Goal: Task Accomplishment & Management: Complete application form

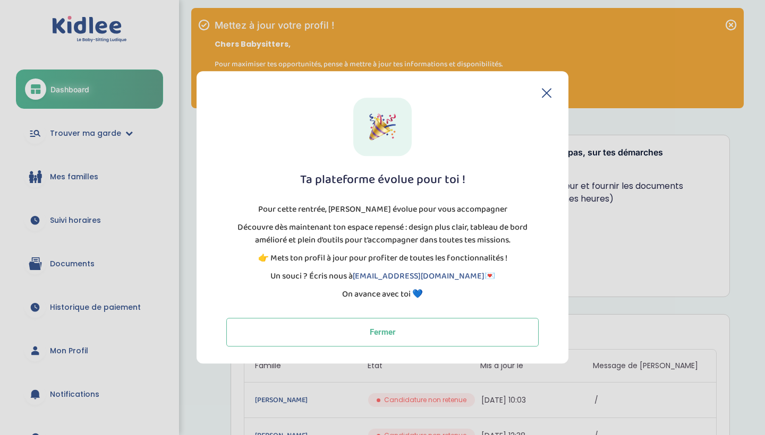
click at [556, 91] on div "Ta plateforme évolue pour toi ! Pour cette rentrée, Kidlee évolue pour vous acc…" at bounding box center [382, 217] width 372 height 293
click at [552, 91] on div "Ta plateforme évolue pour toi ! Pour cette rentrée, Kidlee évolue pour vous acc…" at bounding box center [382, 217] width 372 height 293
click at [546, 91] on icon at bounding box center [547, 93] width 10 height 10
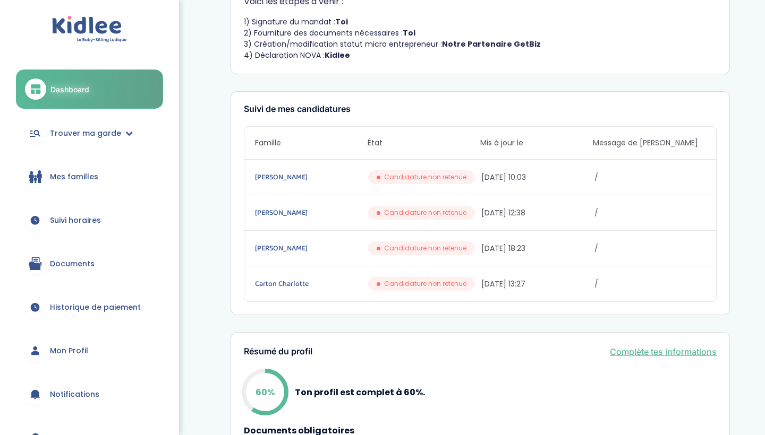
scroll to position [322, 0]
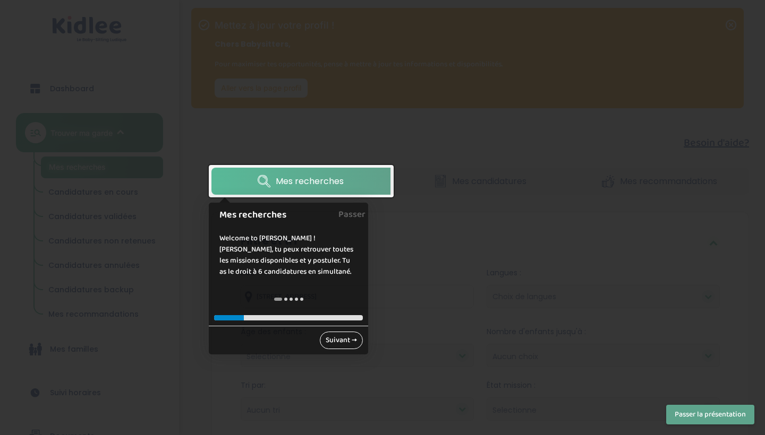
click at [349, 339] on link "Suivant →" at bounding box center [341, 341] width 43 height 18
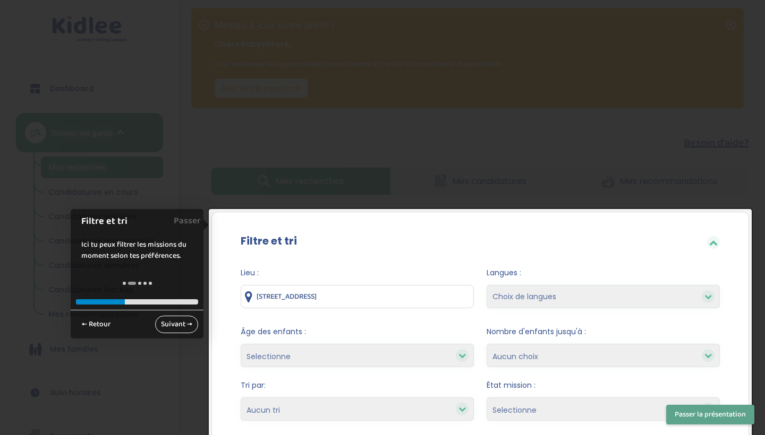
scroll to position [178, 0]
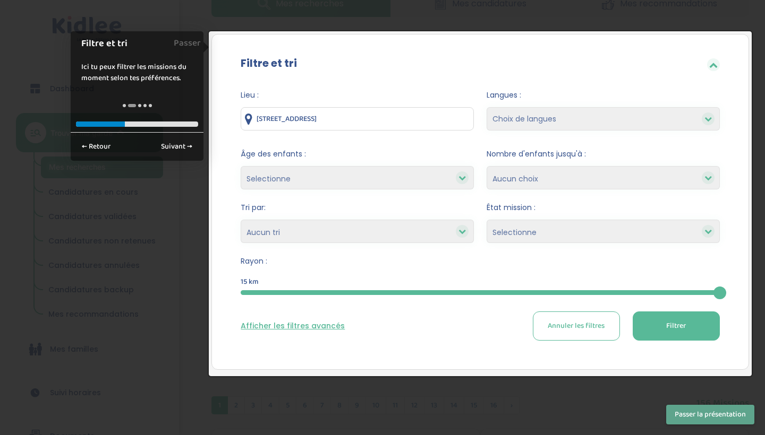
click at [717, 59] on div at bounding box center [713, 64] width 13 height 13
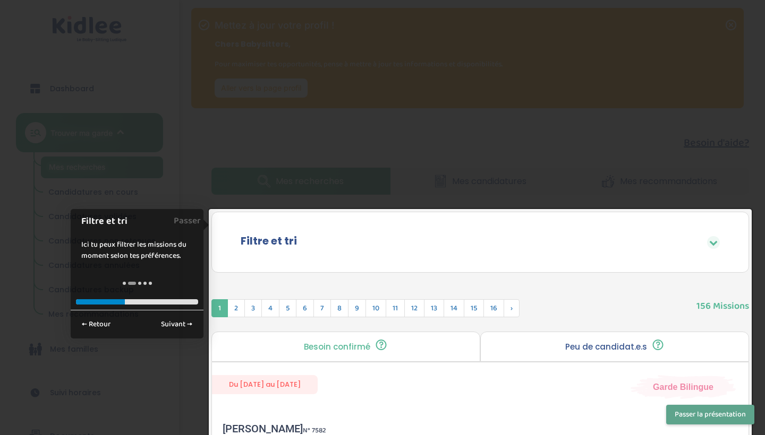
scroll to position [0, 0]
click at [715, 246] on icon at bounding box center [713, 242] width 8 height 8
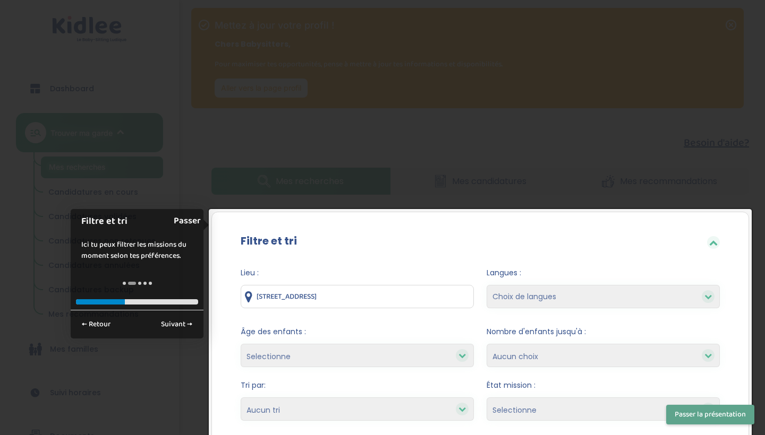
click at [187, 222] on link "Passer" at bounding box center [187, 221] width 27 height 24
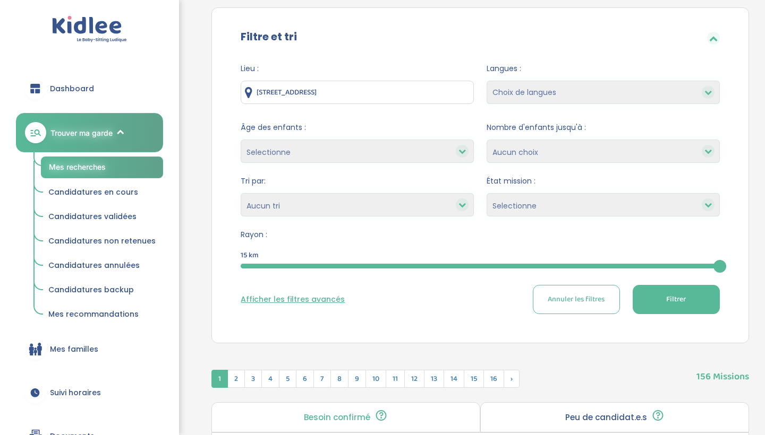
scroll to position [209, 0]
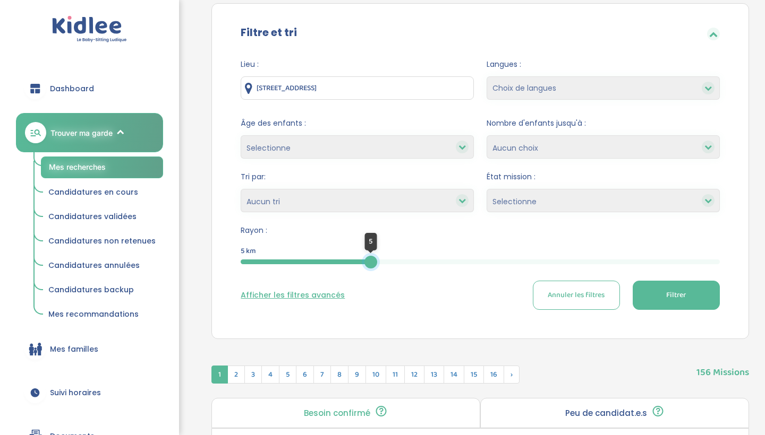
drag, startPoint x: 721, startPoint y: 261, endPoint x: 377, endPoint y: 250, distance: 343.7
click at [377, 256] on div "5" at bounding box center [370, 262] width 13 height 13
drag, startPoint x: 400, startPoint y: 262, endPoint x: 421, endPoint y: 262, distance: 20.7
click at [407, 262] on div at bounding box center [400, 262] width 13 height 13
drag, startPoint x: 400, startPoint y: 260, endPoint x: 485, endPoint y: 262, distance: 85.5
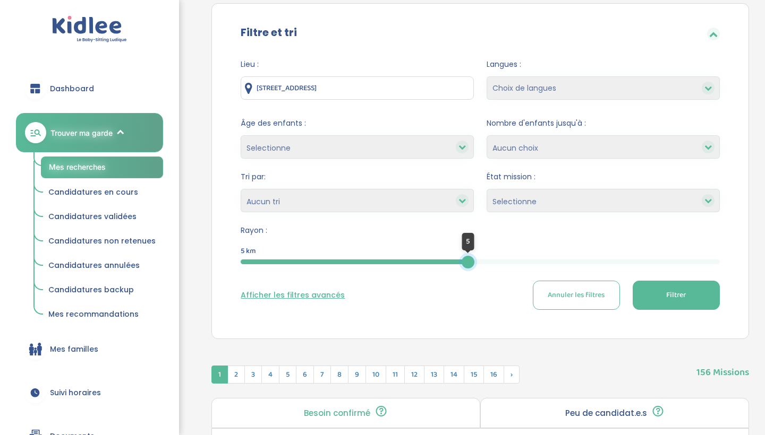
click at [474, 262] on div at bounding box center [467, 262] width 13 height 13
click at [653, 295] on button "Filtrer" at bounding box center [675, 295] width 87 height 29
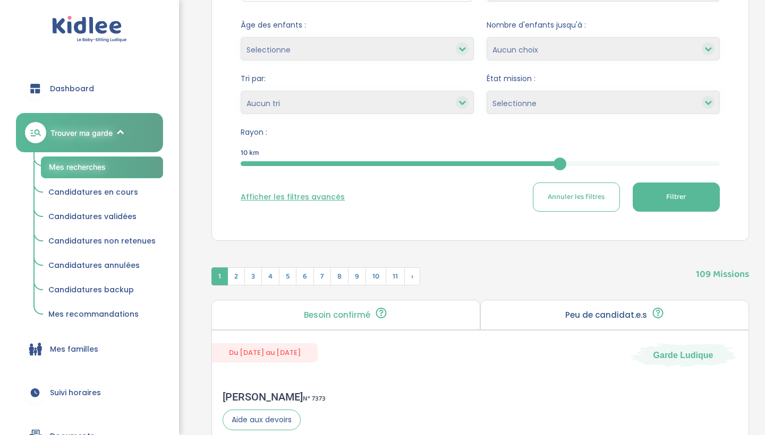
scroll to position [293, 0]
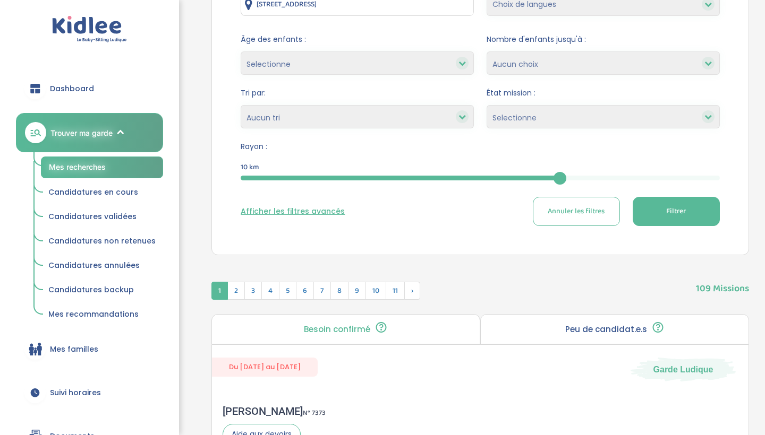
select select "Peu de candidat.e.s"
select select
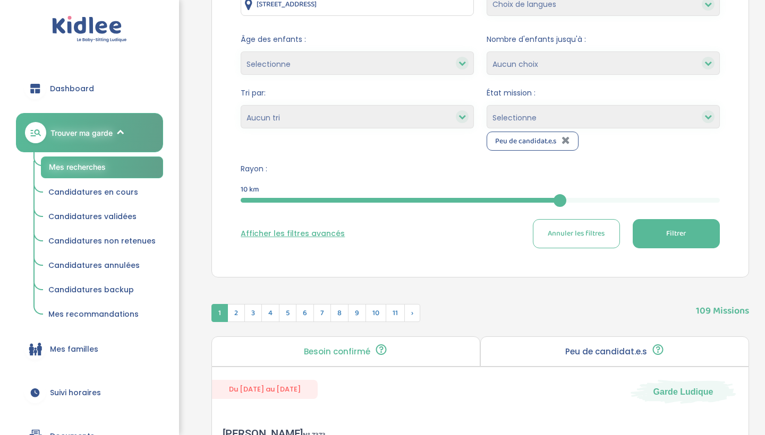
click at [666, 227] on button "Filtrer" at bounding box center [675, 233] width 87 height 29
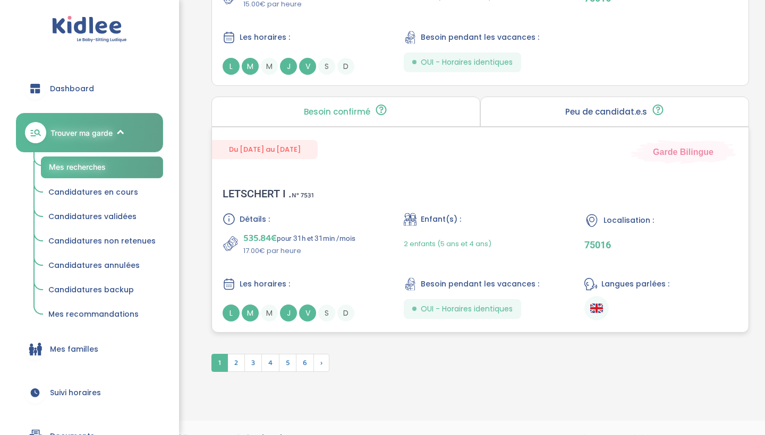
scroll to position [2984, 0]
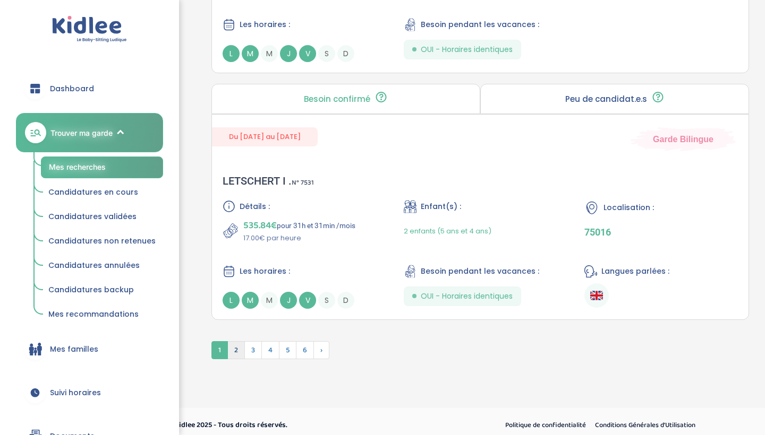
click at [239, 353] on span "2" at bounding box center [236, 350] width 18 height 18
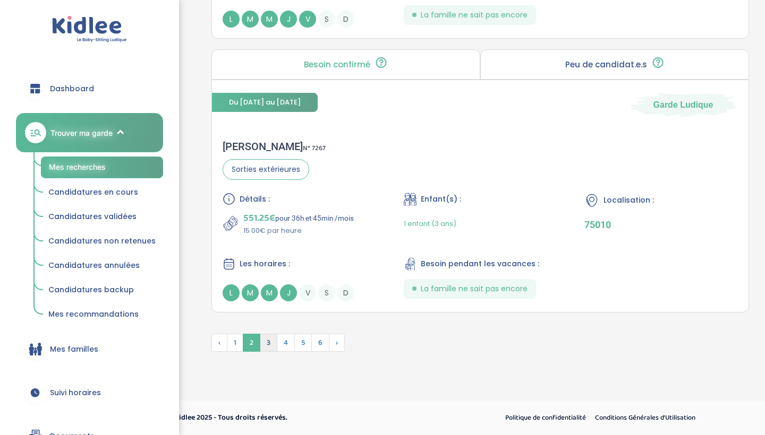
scroll to position [3019, 0]
click at [268, 342] on span "3" at bounding box center [269, 343] width 18 height 18
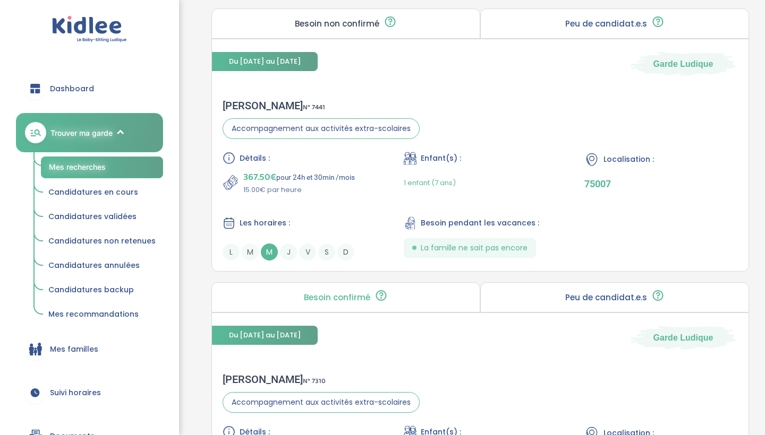
scroll to position [2788, 0]
click at [325, 192] on p "15.00€ par heure" at bounding box center [299, 190] width 112 height 11
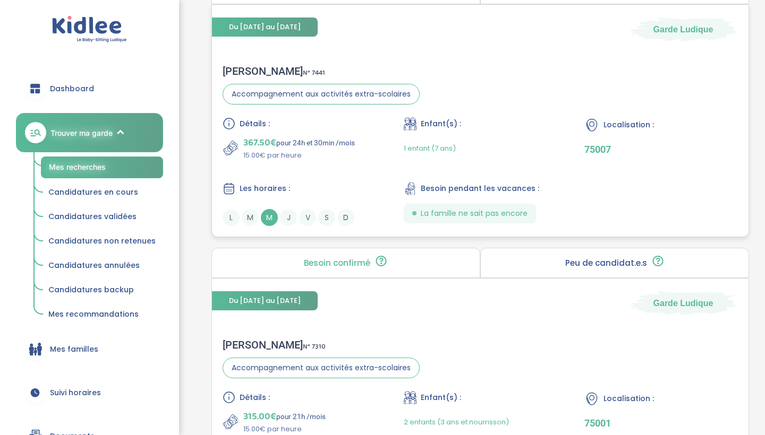
scroll to position [2821, 0]
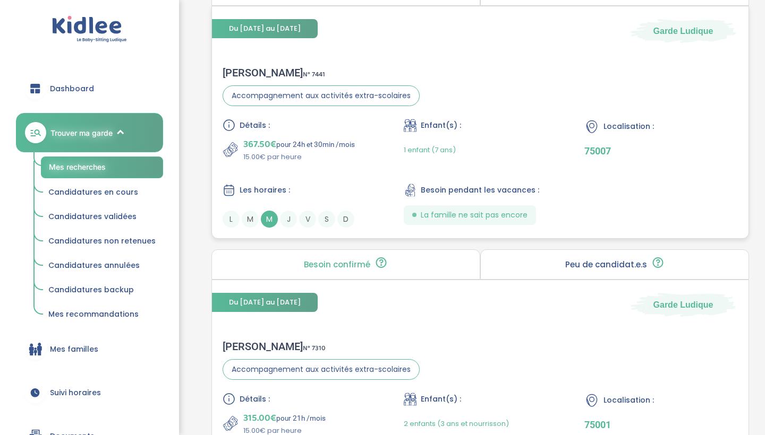
click at [379, 123] on div "Détails : 367.50€ pour 24h et 30min /mois 15.00€ par heure Enfant(s) : 1 enfant…" at bounding box center [479, 173] width 515 height 109
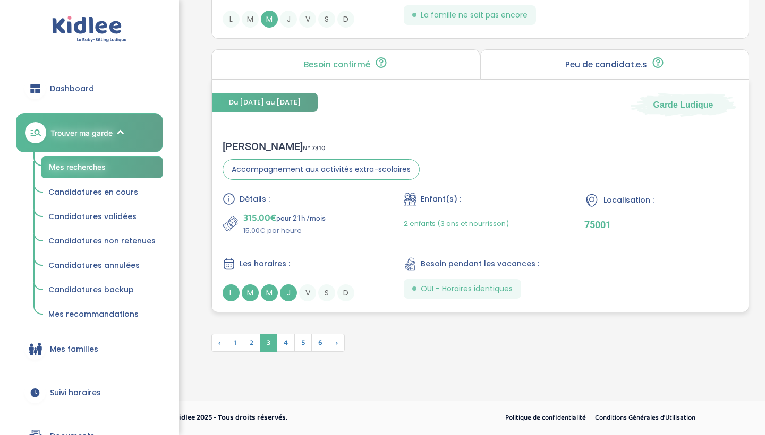
scroll to position [3021, 0]
click at [289, 344] on span "4" at bounding box center [286, 343] width 18 height 18
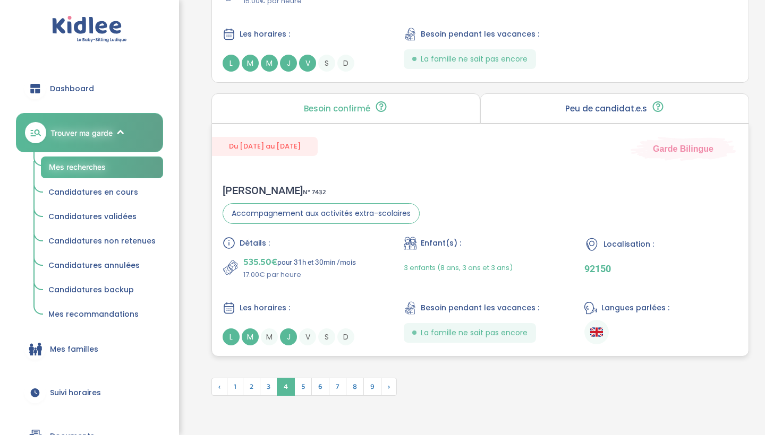
scroll to position [2951, 0]
click at [304, 385] on span "5" at bounding box center [303, 386] width 18 height 18
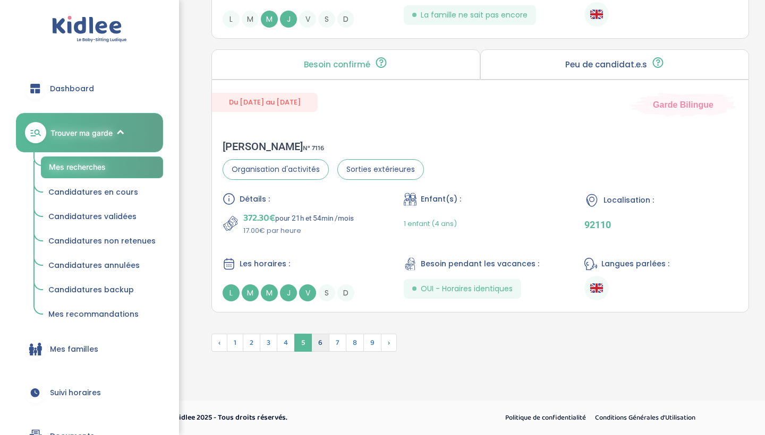
scroll to position [2992, 0]
click at [318, 349] on span "6" at bounding box center [320, 343] width 18 height 18
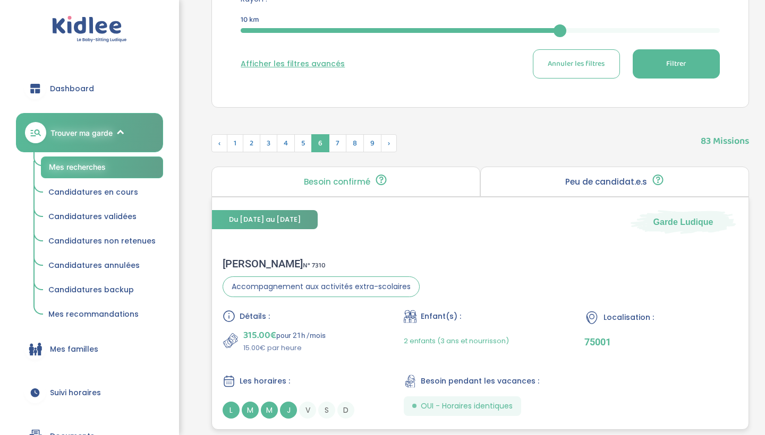
scroll to position [458, 0]
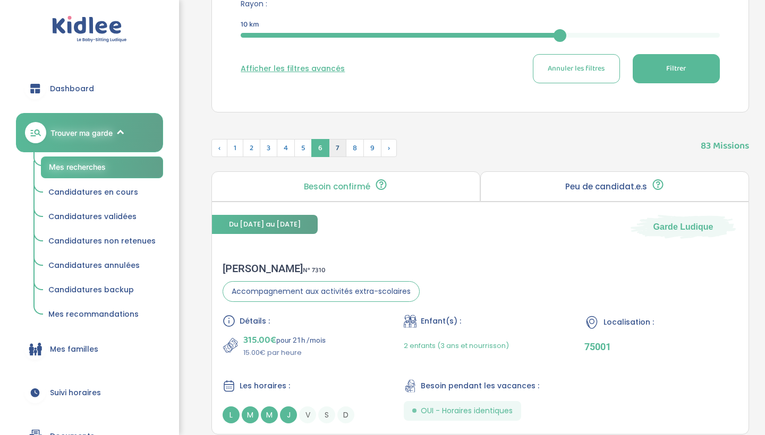
click at [335, 152] on span "7" at bounding box center [338, 148] width 18 height 18
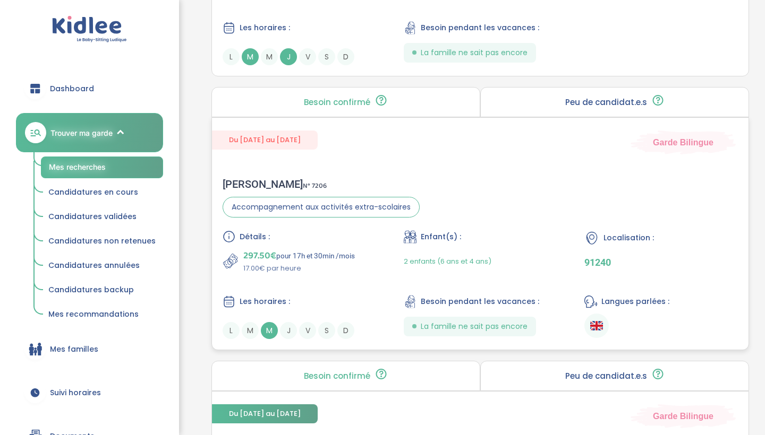
scroll to position [821, 0]
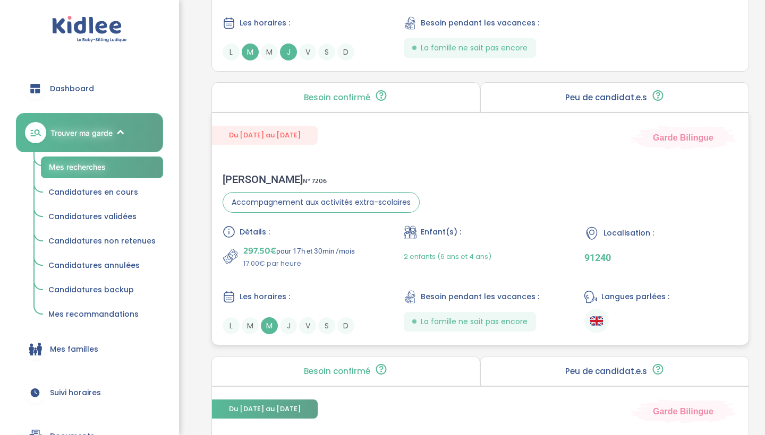
click at [411, 254] on span "2 enfants (6 ans et 4 ans)" at bounding box center [448, 257] width 88 height 10
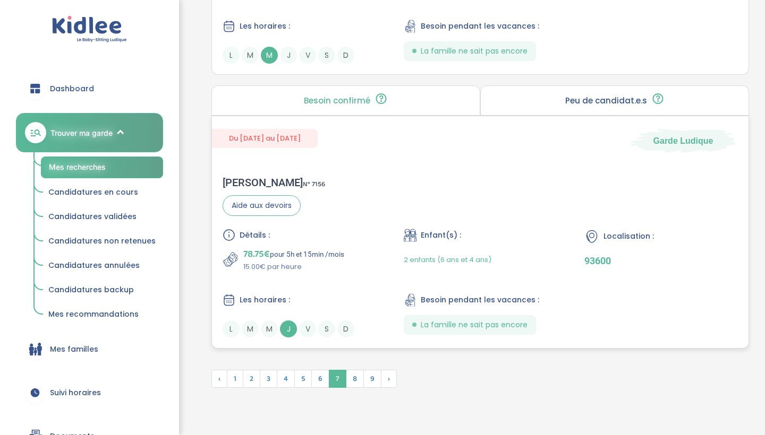
scroll to position [3019, 0]
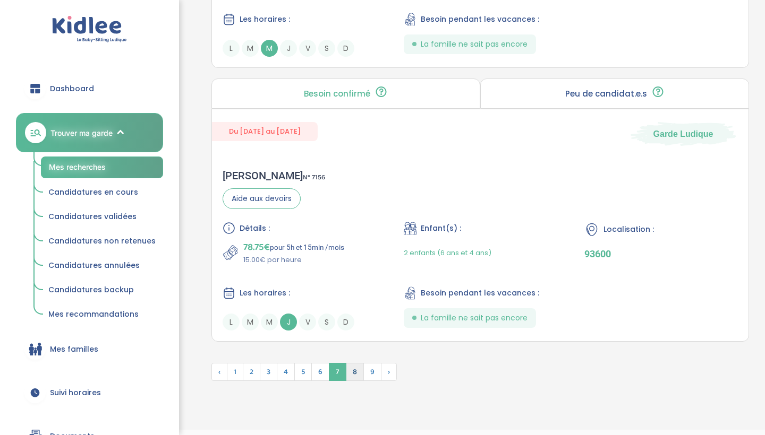
click at [355, 375] on span "8" at bounding box center [355, 372] width 18 height 18
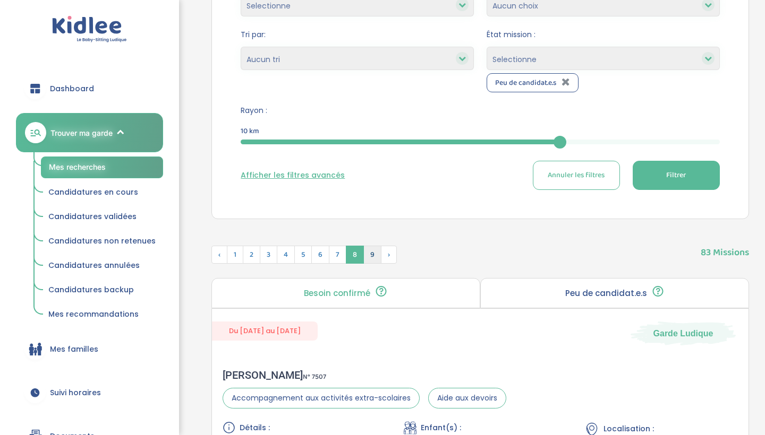
scroll to position [352, 0]
click at [372, 260] on span "9" at bounding box center [372, 254] width 18 height 18
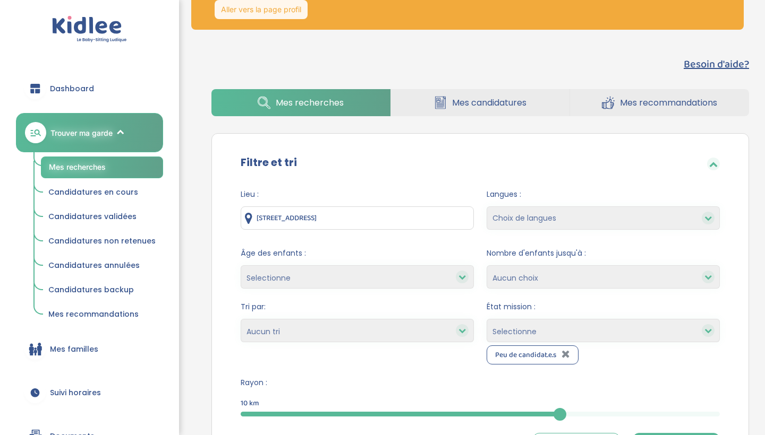
scroll to position [82, 0]
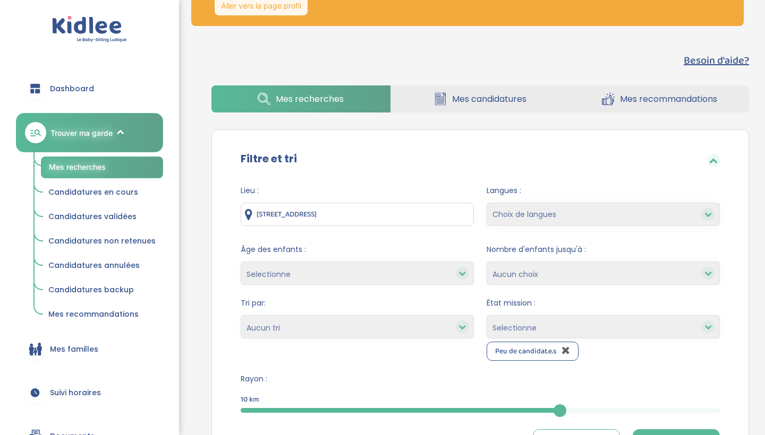
click at [565, 352] on icon at bounding box center [565, 350] width 8 height 11
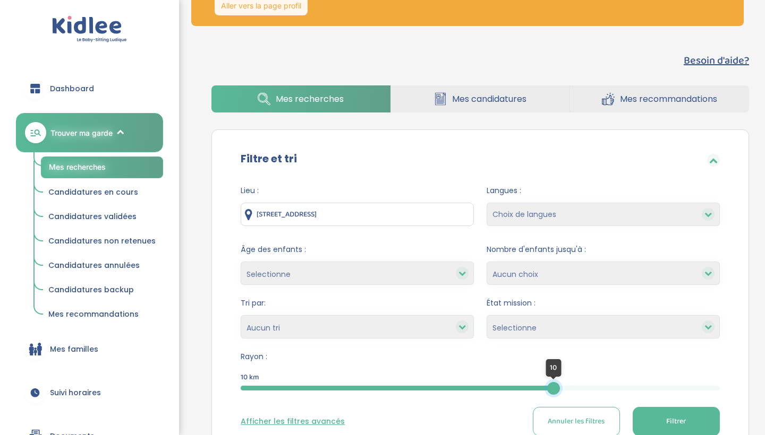
drag, startPoint x: 560, startPoint y: 387, endPoint x: 441, endPoint y: 395, distance: 119.2
click at [441, 395] on form "Lieu : 6 Rue des Joutes, Ivry-sur-Seine, France Langues : Choix de langues Alle…" at bounding box center [480, 310] width 479 height 251
click at [664, 428] on button "Filtrer" at bounding box center [675, 421] width 87 height 29
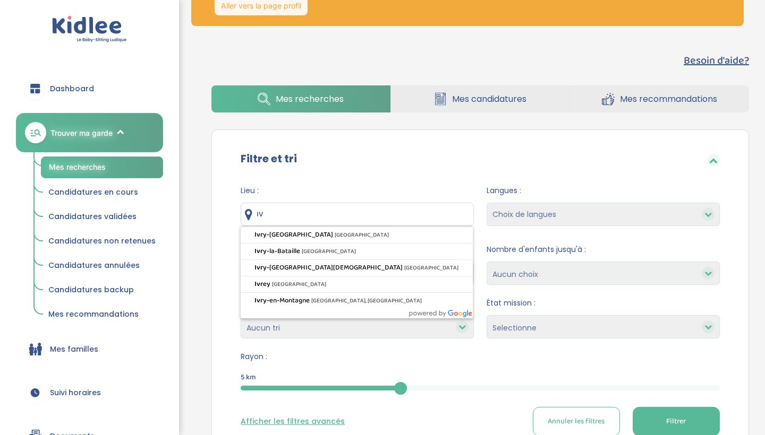
type input "I"
type input "Ivry-sur-Seine, France"
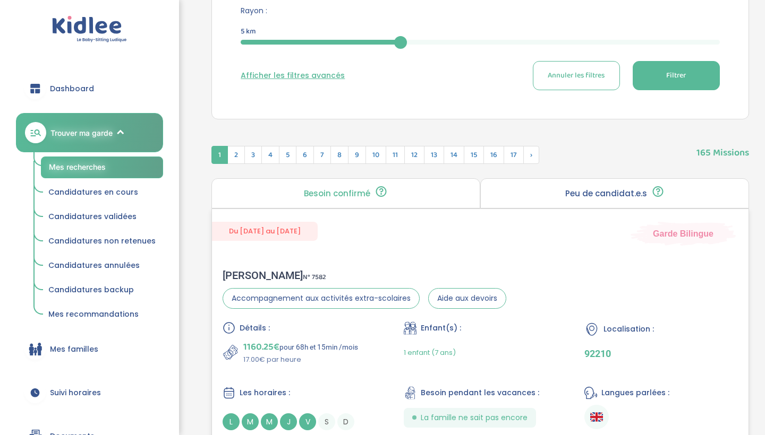
scroll to position [445, 0]
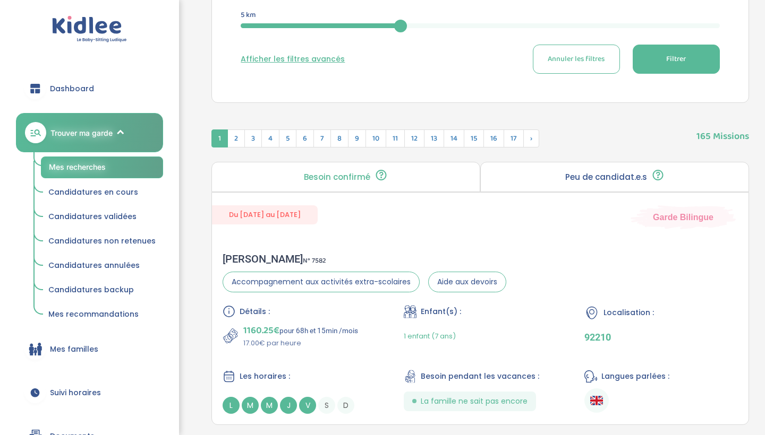
click at [684, 62] on span "Filtrer" at bounding box center [676, 59] width 20 height 11
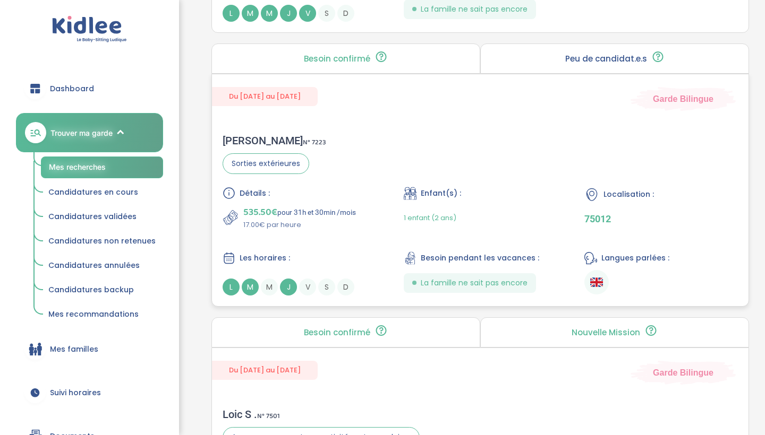
scroll to position [1142, 0]
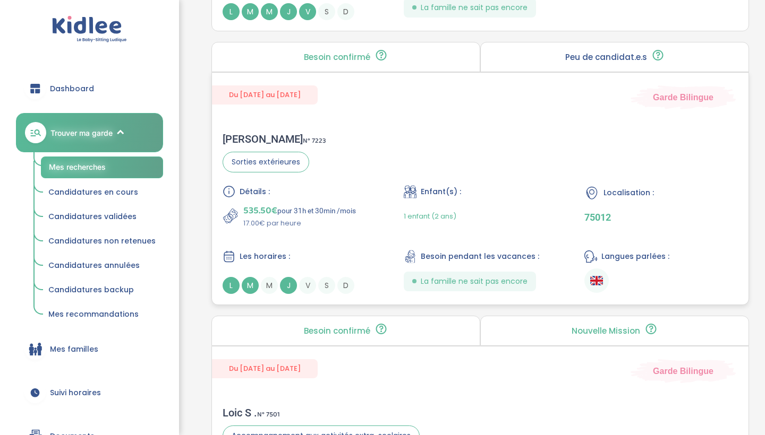
click at [581, 195] on div "Détails : 535.50€ pour 31h et 30min /mois 17.00€ par heure Enfant(s) : 1 enfant…" at bounding box center [479, 239] width 515 height 109
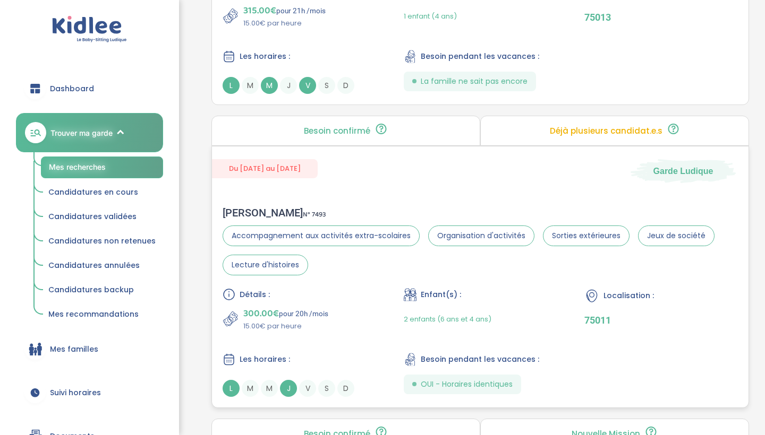
scroll to position [2440, 0]
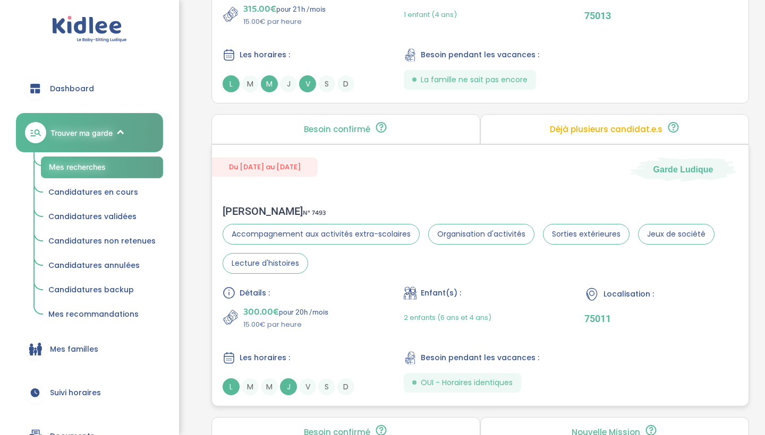
click at [258, 185] on div "Du 08-09-2025 au 30-06-2026 Garde Ludique Jean-François F . N° 7493 Accompagnem…" at bounding box center [479, 275] width 537 height 262
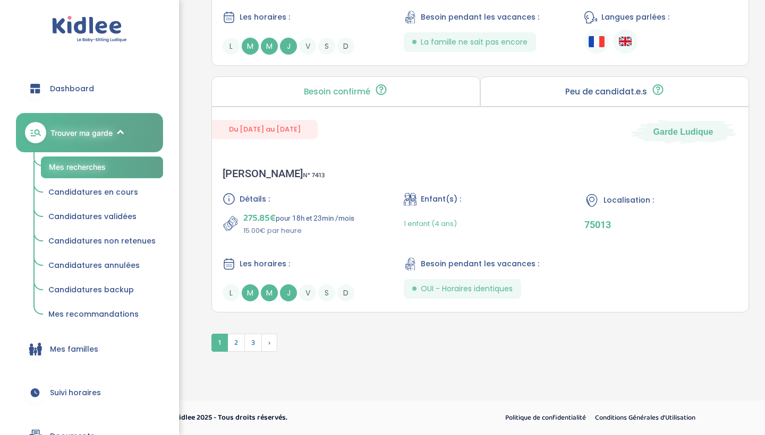
scroll to position [3055, 0]
click at [236, 345] on span "2" at bounding box center [236, 343] width 18 height 18
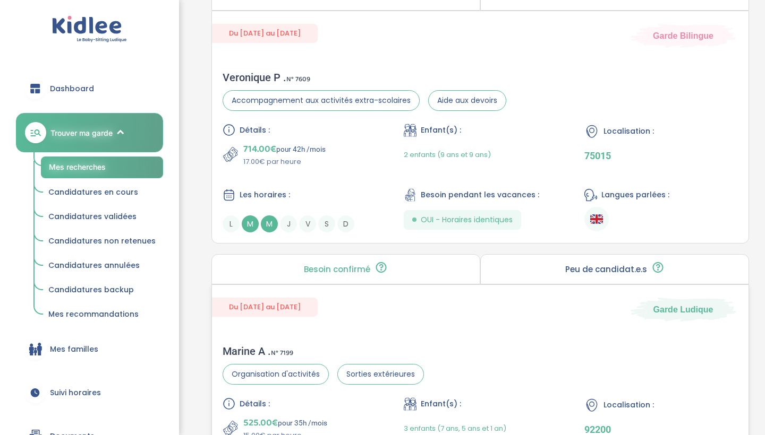
scroll to position [2846, 0]
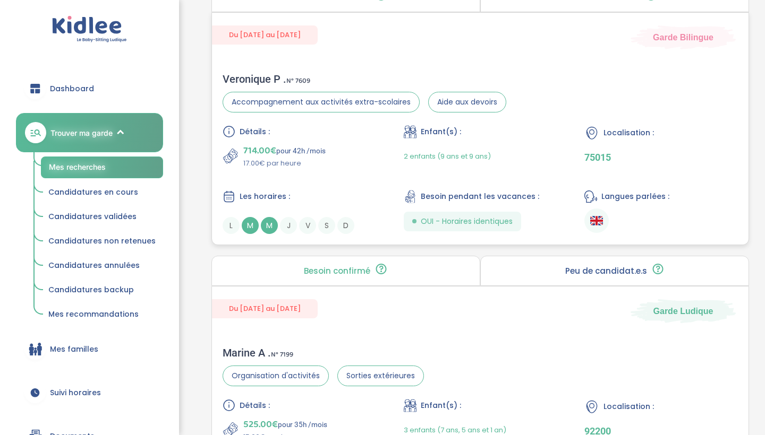
click at [305, 196] on div "Les horaires :" at bounding box center [298, 196] width 153 height 13
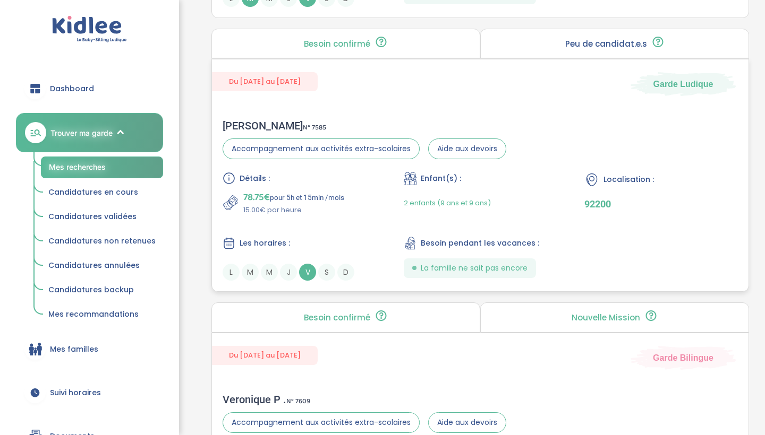
scroll to position [2517, 0]
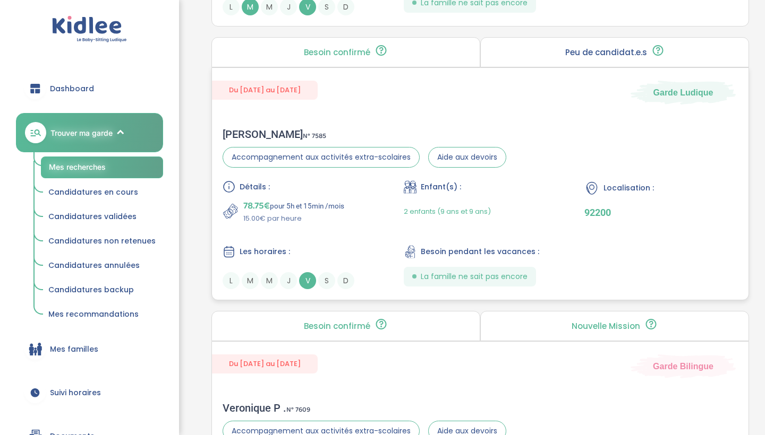
click at [263, 210] on span "78.75€" at bounding box center [256, 206] width 27 height 15
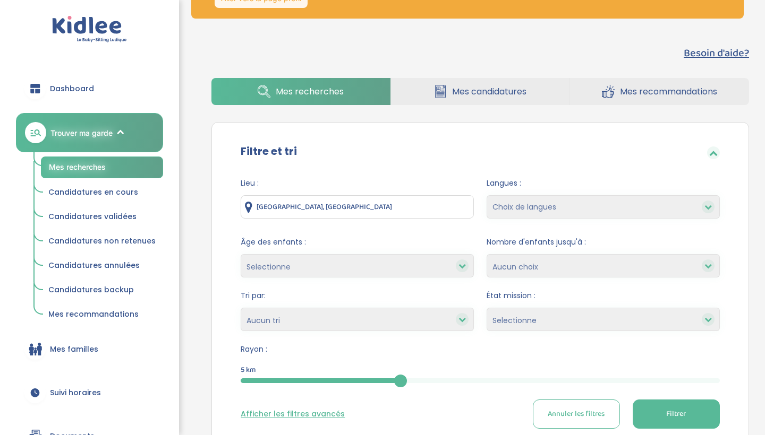
scroll to position [110, 0]
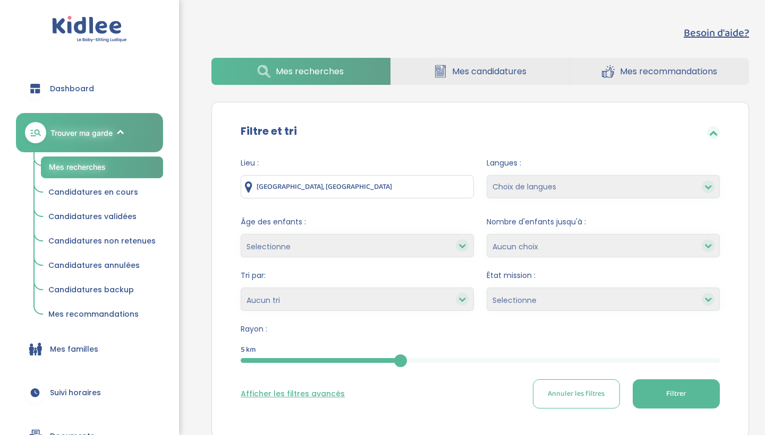
click at [680, 405] on button "Filtrer" at bounding box center [675, 394] width 87 height 29
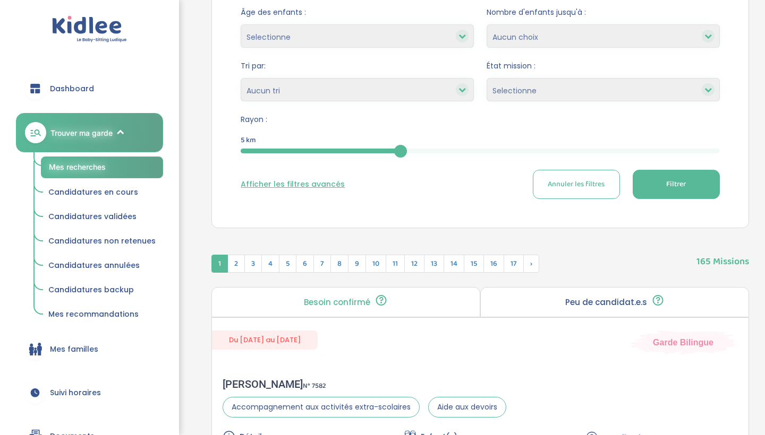
scroll to position [237, 0]
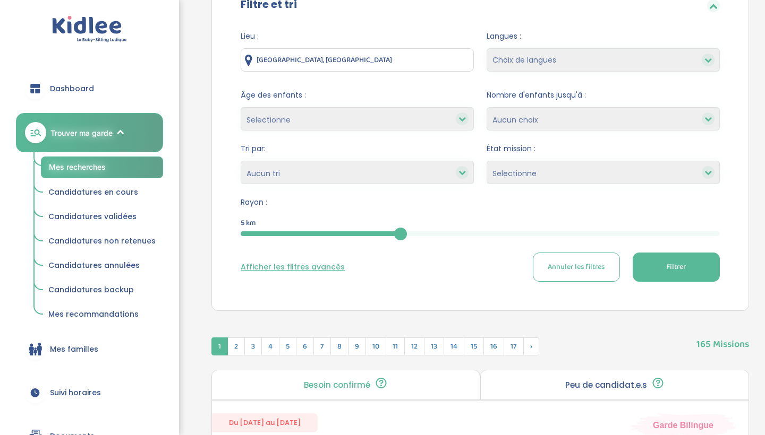
click at [344, 62] on input "Ivry-sur-Seine, France" at bounding box center [357, 59] width 233 height 23
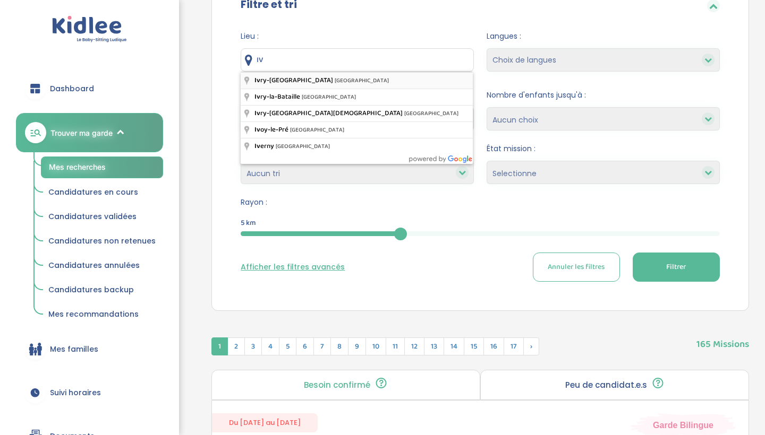
type input "Ivry-sur-Seine, France"
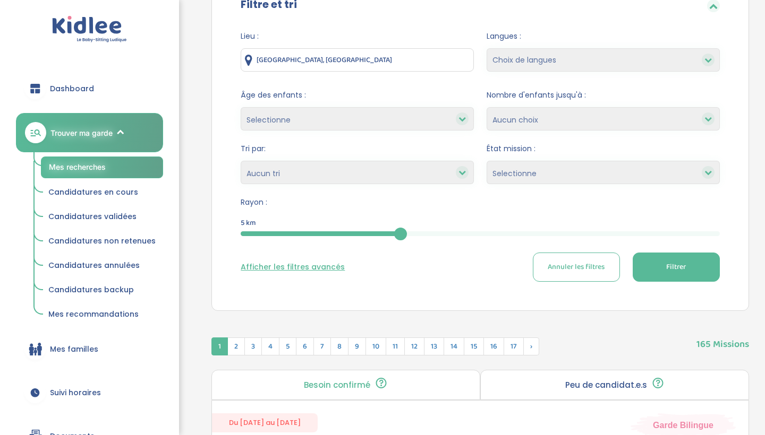
click at [661, 272] on button "Filtrer" at bounding box center [675, 267] width 87 height 29
click at [236, 342] on span "2" at bounding box center [236, 347] width 18 height 18
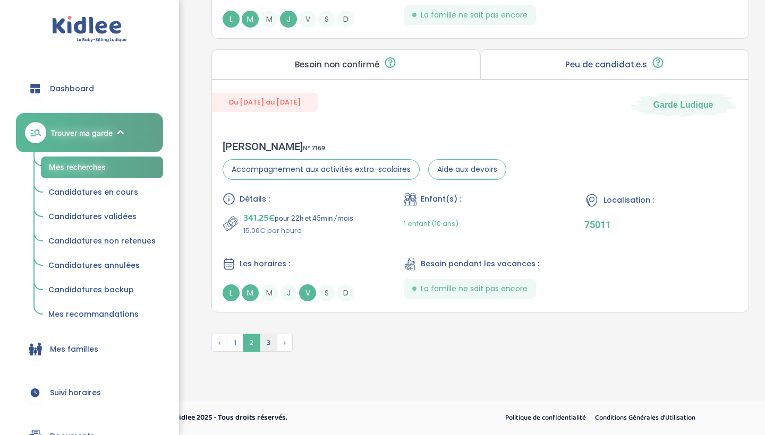
click at [271, 346] on span "3" at bounding box center [269, 343] width 18 height 18
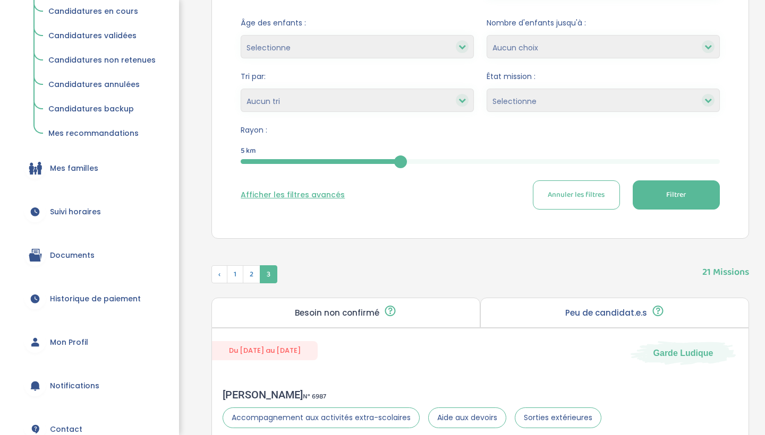
scroll to position [236, 0]
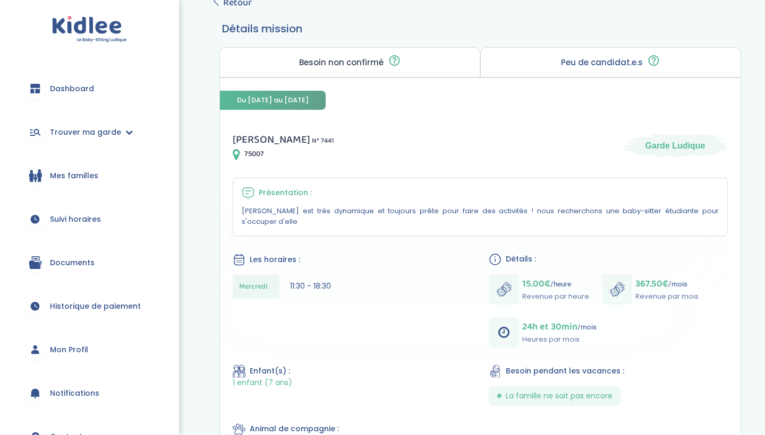
scroll to position [187, 0]
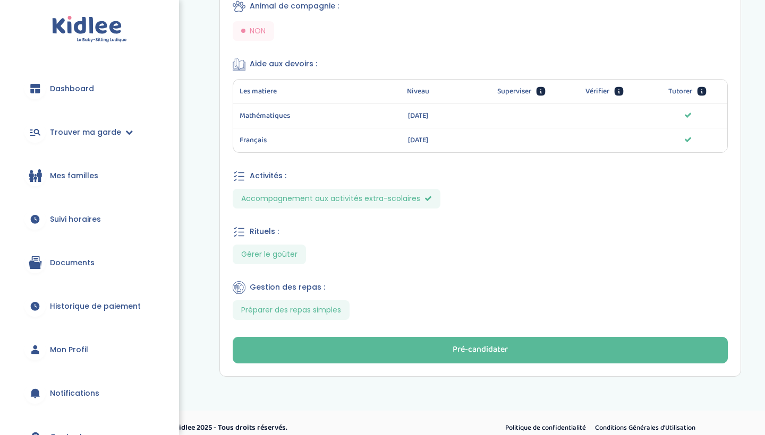
scroll to position [606, 0]
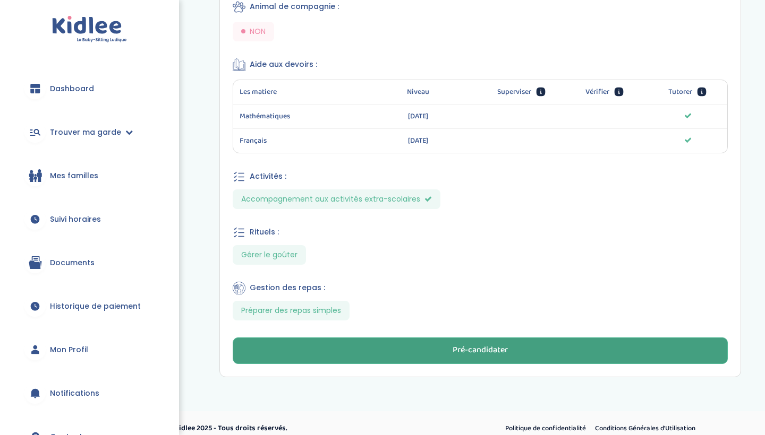
click at [313, 338] on button "Pré-candidater" at bounding box center [480, 351] width 495 height 27
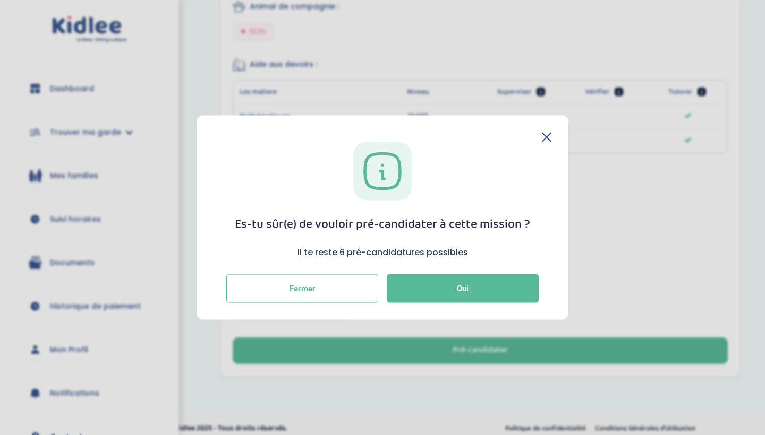
click at [541, 129] on div "Es-tu sûr(e) de vouloir pré-candidater à cette mission ? Il te reste 6 pré-cand…" at bounding box center [382, 218] width 372 height 204
click at [540, 132] on div "Es-tu sûr(e) de vouloir pré-candidater à cette mission ? Il te reste 6 pré-cand…" at bounding box center [382, 218] width 372 height 204
click at [545, 136] on icon at bounding box center [546, 137] width 8 height 8
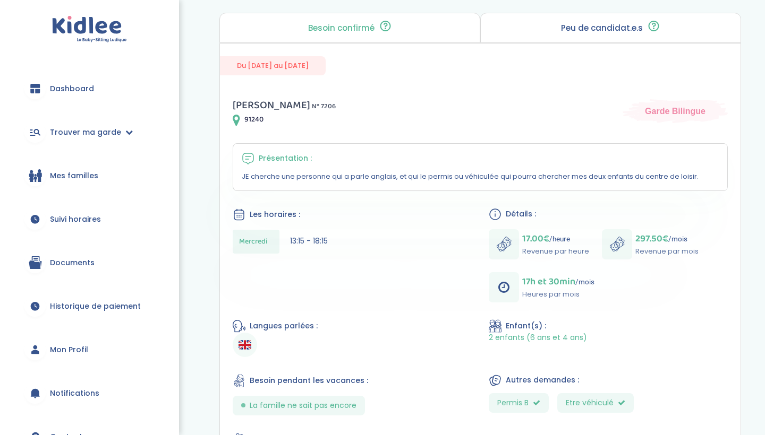
scroll to position [224, 0]
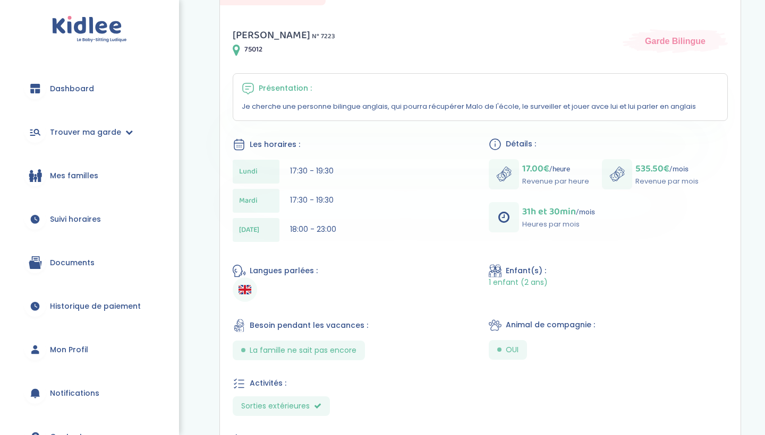
scroll to position [289, 0]
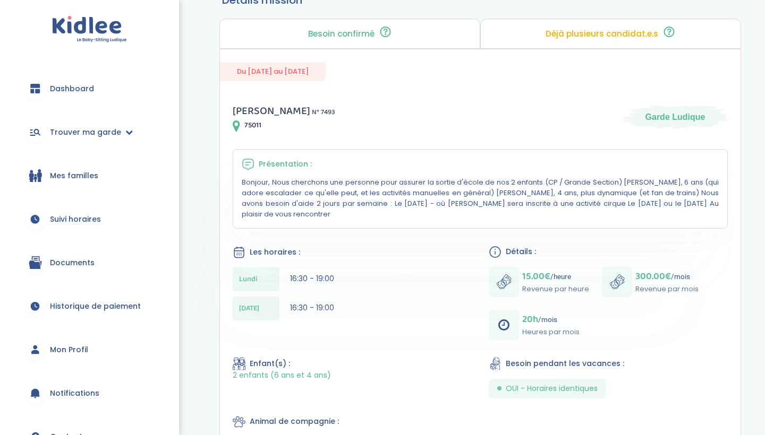
scroll to position [214, 0]
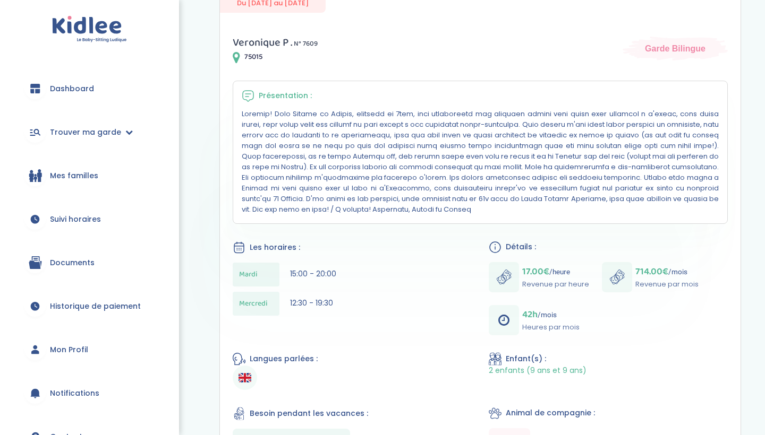
scroll to position [287, 0]
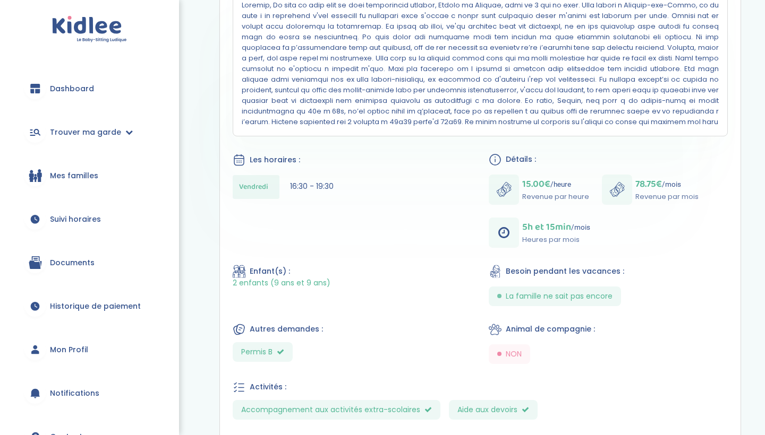
scroll to position [408, 0]
